Goal: Complete application form

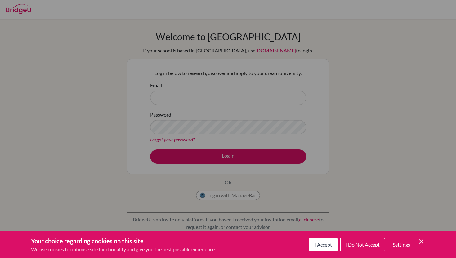
click at [315, 247] on span "I Accept" at bounding box center [323, 245] width 17 height 6
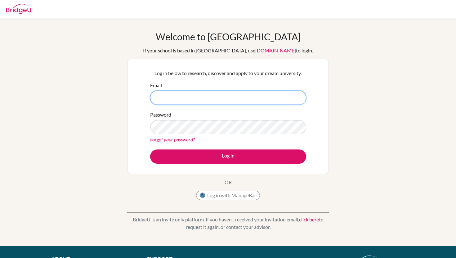
click at [260, 91] on input "Email" at bounding box center [228, 98] width 156 height 14
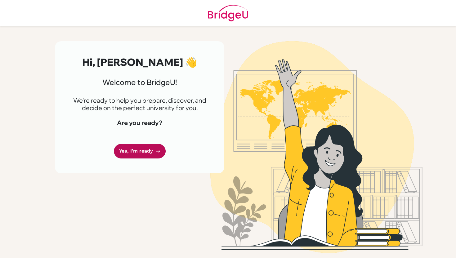
click at [149, 150] on link "Yes, I'm ready" at bounding box center [140, 151] width 52 height 15
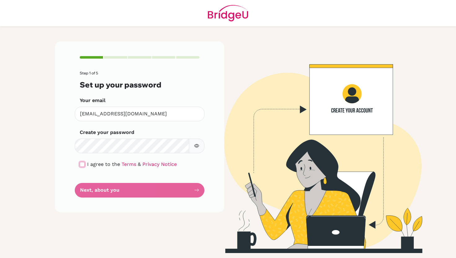
click at [80, 163] on input "checkbox" at bounding box center [82, 164] width 5 height 5
checkbox input "true"
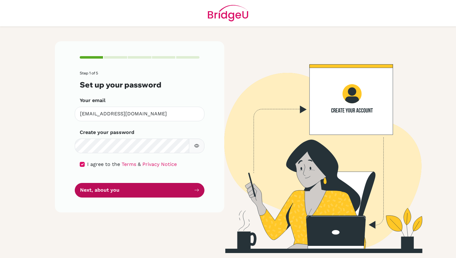
click at [114, 191] on button "Next, about you" at bounding box center [140, 190] width 130 height 15
